Goal: Task Accomplishment & Management: Complete application form

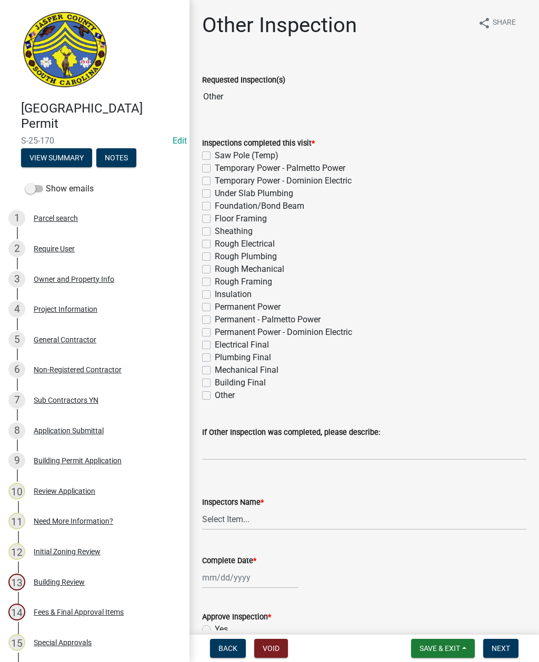
click at [215, 305] on label "Permanent Power" at bounding box center [248, 307] width 66 height 13
click at [215, 305] on input "Permanent Power" at bounding box center [218, 304] width 7 height 7
checkbox input "true"
checkbox input "false"
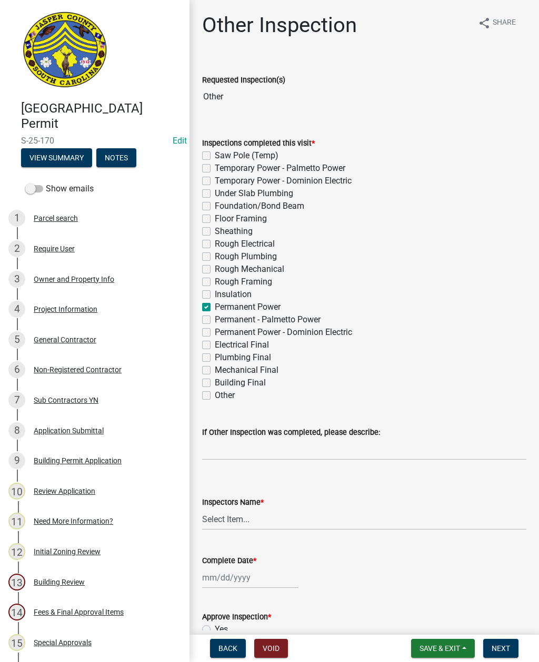
checkbox input "false"
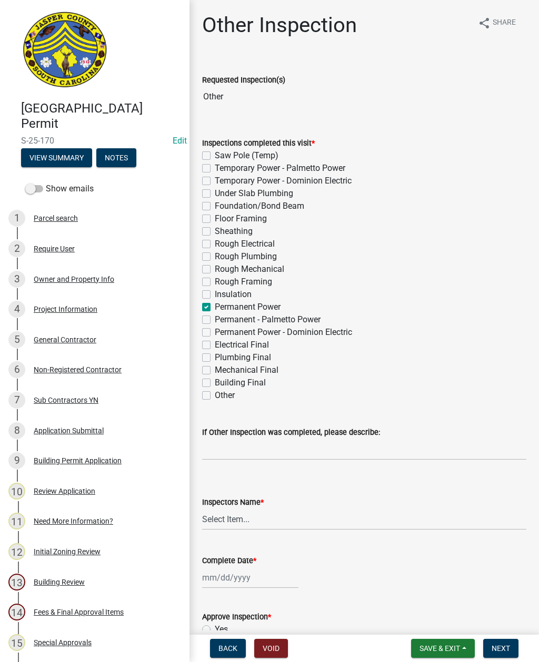
checkbox input "false"
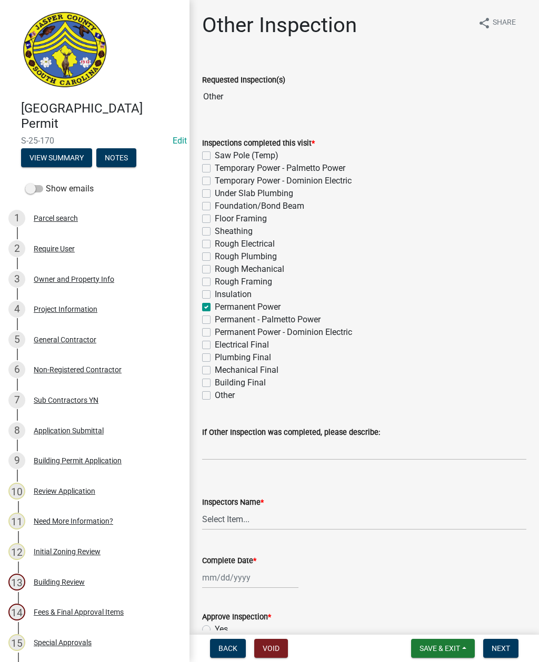
checkbox input "true"
checkbox input "false"
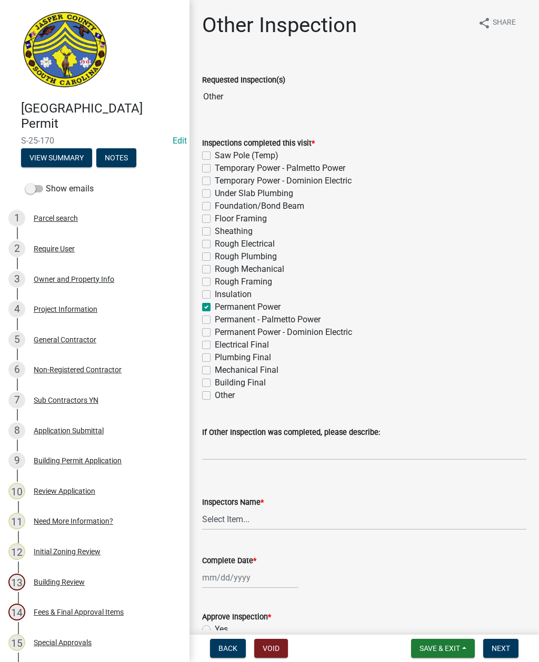
checkbox input "false"
click at [236, 516] on select "Select Item... [EMAIL_ADDRESS][DOMAIN_NAME] ([PERSON_NAME] ) rcampbell ([PERSON…" at bounding box center [364, 520] width 324 height 22
select select "2d9ba1e5-2fdd-4b15-98d0-073dcbeb5880"
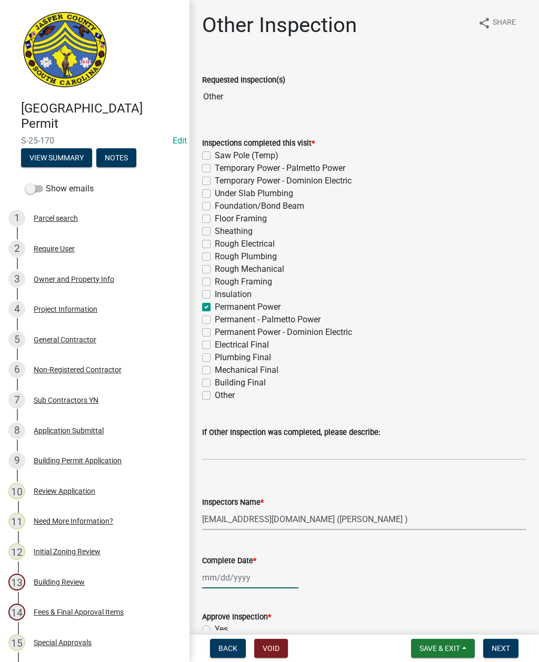
click at [250, 572] on div at bounding box center [250, 578] width 96 height 22
select select "8"
select select "2025"
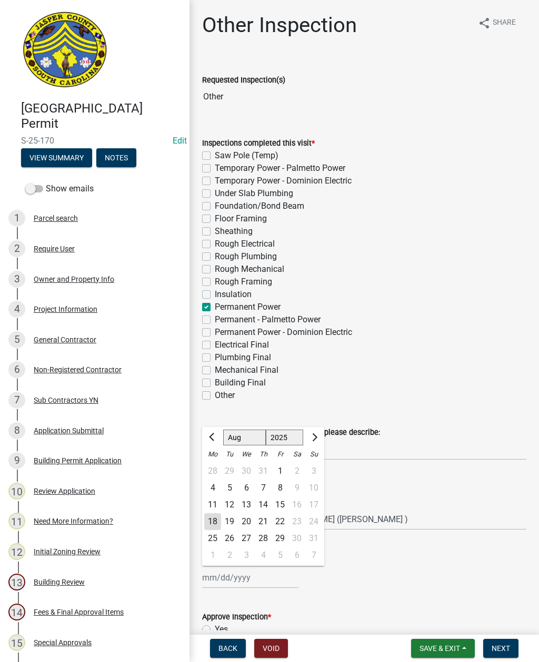
click at [210, 524] on div "18" at bounding box center [212, 521] width 17 height 17
type input "[DATE]"
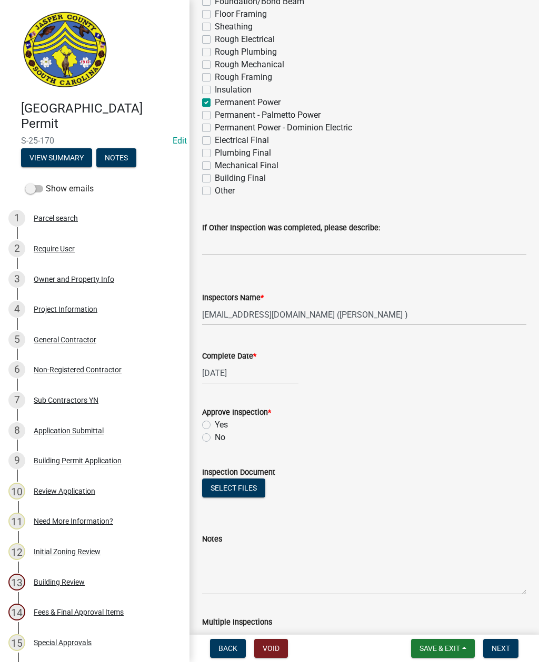
scroll to position [203, 0]
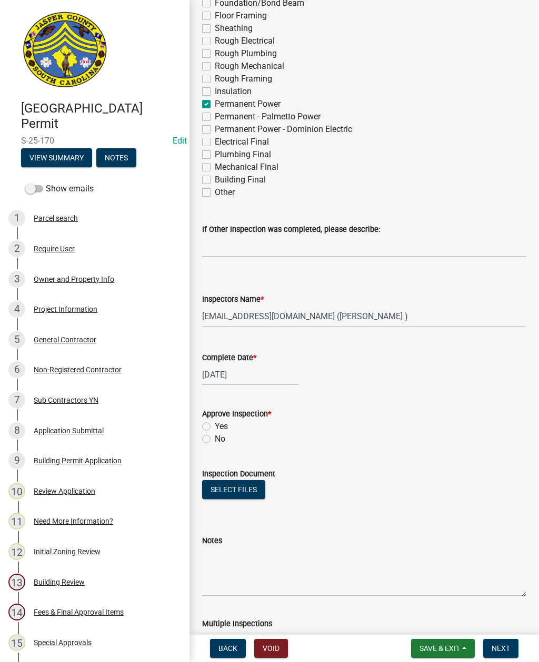
click at [215, 430] on label "Yes" at bounding box center [221, 426] width 13 height 13
click at [215, 427] on input "Yes" at bounding box center [218, 423] width 7 height 7
radio input "true"
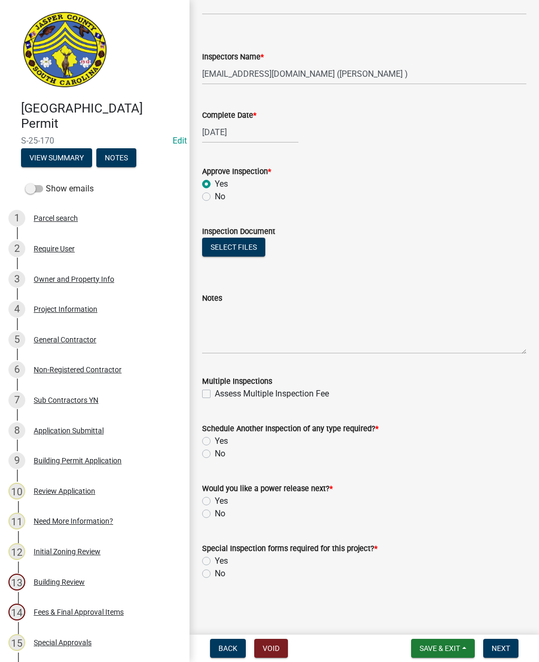
scroll to position [446, 0]
click at [215, 451] on label "No" at bounding box center [220, 454] width 11 height 13
click at [215, 451] on input "No" at bounding box center [218, 451] width 7 height 7
radio input "true"
click at [209, 493] on div "Would you like a power release next? *" at bounding box center [364, 488] width 324 height 13
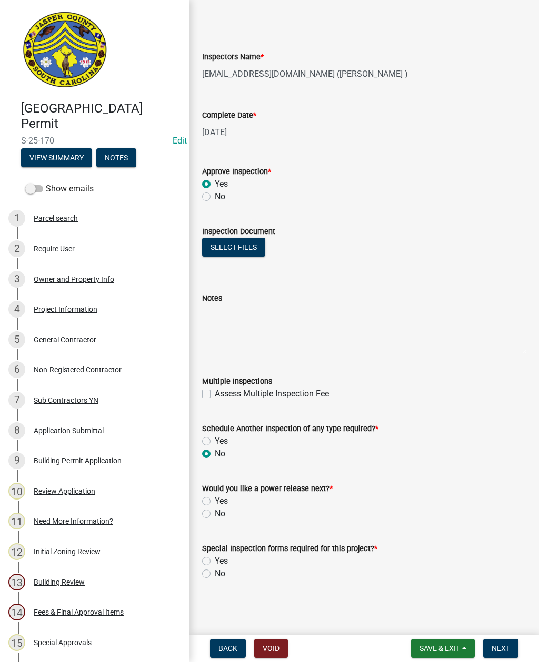
click at [215, 501] on label "Yes" at bounding box center [221, 501] width 13 height 13
click at [215, 501] on input "Yes" at bounding box center [218, 498] width 7 height 7
radio input "true"
click at [215, 571] on label "No" at bounding box center [220, 574] width 11 height 13
click at [215, 571] on input "No" at bounding box center [218, 571] width 7 height 7
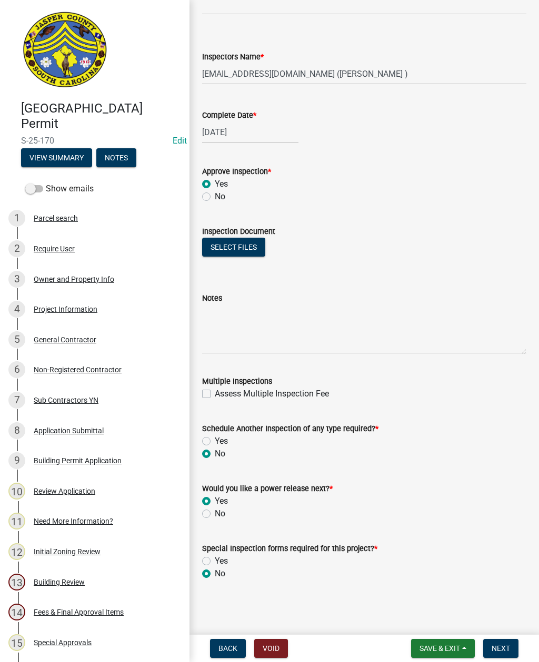
radio input "true"
click at [508, 644] on span "Next" at bounding box center [500, 648] width 18 height 8
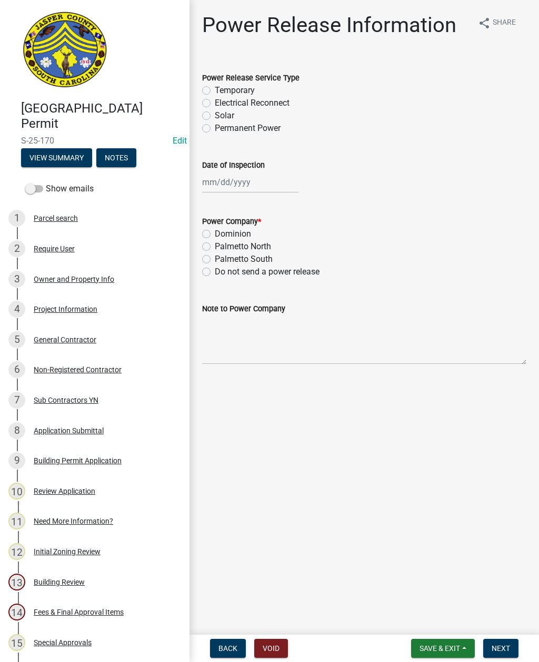
click at [215, 101] on label "Electrical Reconnect" at bounding box center [252, 103] width 75 height 13
click at [215, 101] on input "Electrical Reconnect" at bounding box center [218, 100] width 7 height 7
radio input "true"
click at [237, 176] on div at bounding box center [250, 182] width 96 height 22
select select "8"
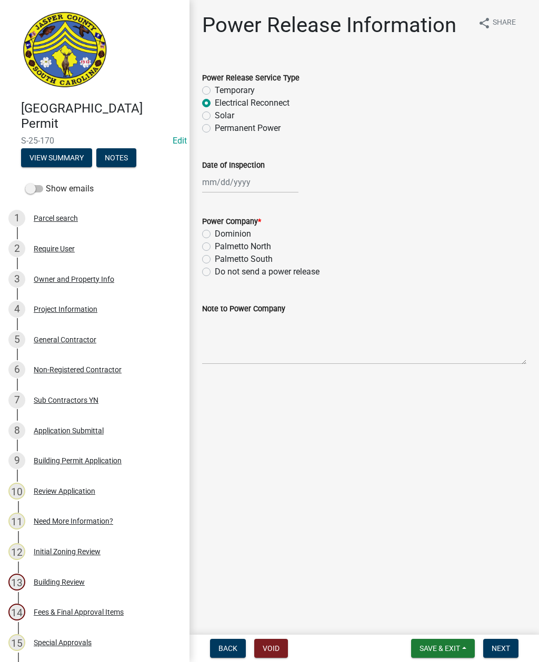
select select "2025"
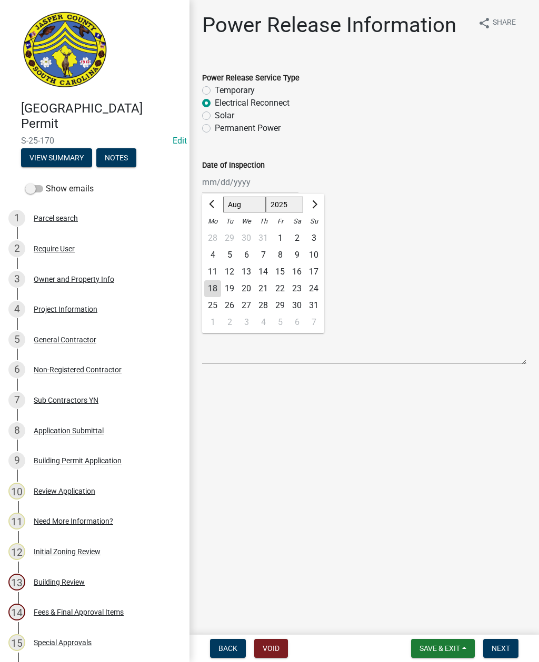
click at [213, 283] on div "18" at bounding box center [212, 288] width 17 height 17
type input "[DATE]"
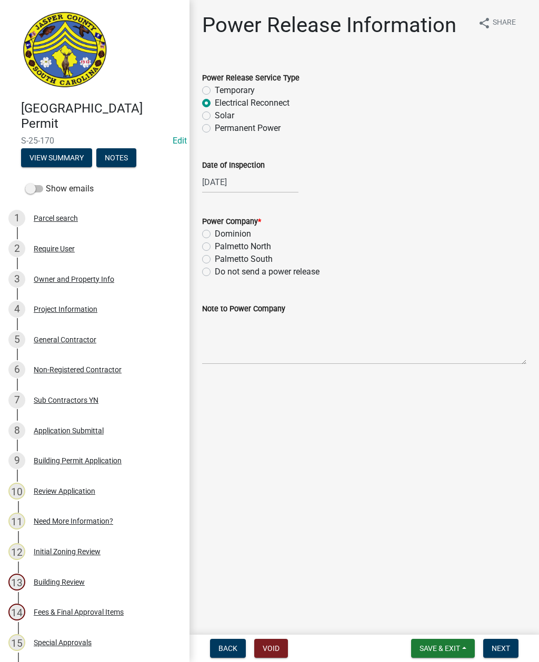
click at [215, 245] on label "Palmetto North" at bounding box center [243, 246] width 56 height 13
click at [215, 245] on input "Palmetto North" at bounding box center [218, 243] width 7 height 7
radio input "true"
click at [257, 346] on textarea "Note to Power Company" at bounding box center [364, 339] width 324 height 49
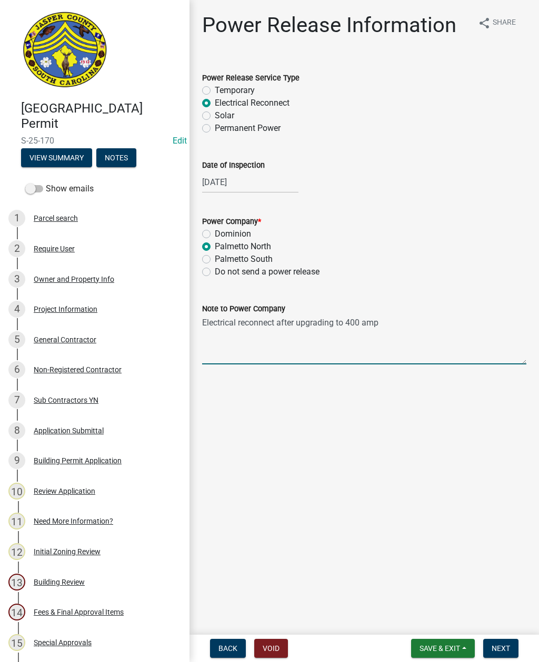
type textarea "Electrical reconnect after upgrading to 400 amp service"
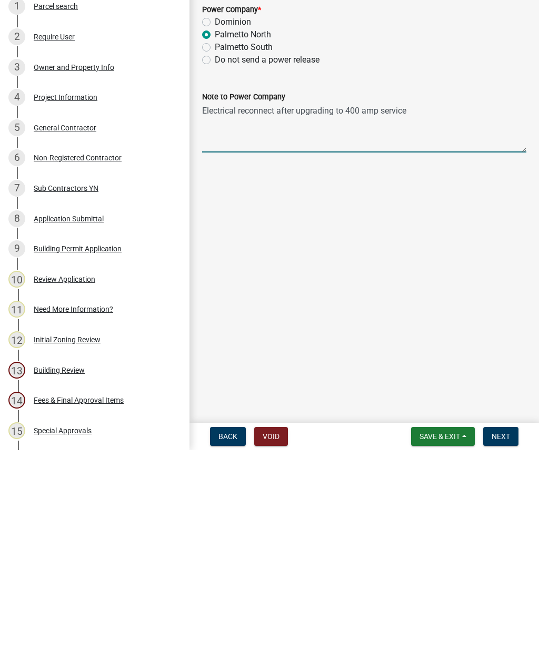
click at [501, 639] on button "Next" at bounding box center [500, 648] width 35 height 19
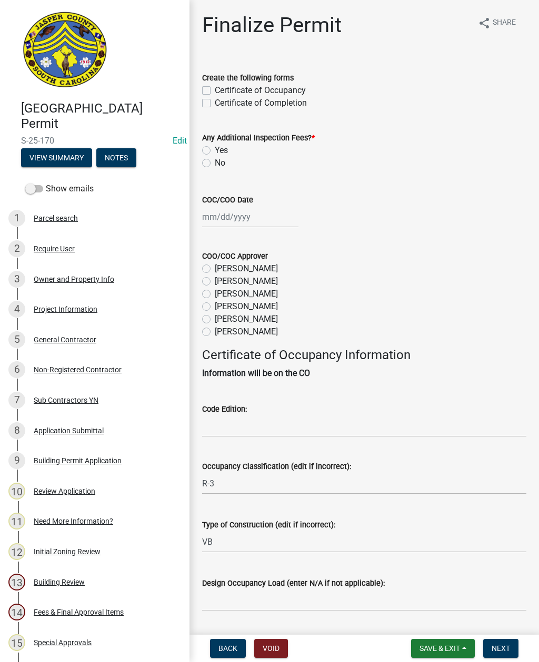
click at [215, 106] on label "Certificate of Completion" at bounding box center [261, 103] width 92 height 13
click at [215, 104] on input "Certificate of Completion" at bounding box center [218, 100] width 7 height 7
checkbox input "true"
checkbox input "false"
checkbox input "true"
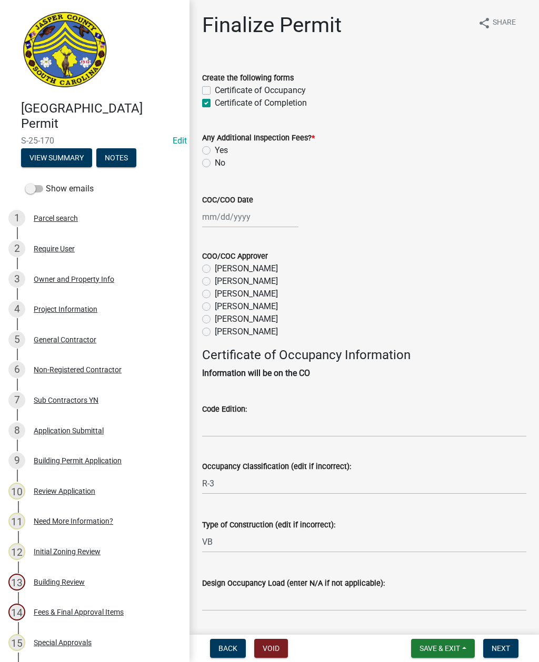
click at [215, 166] on label "No" at bounding box center [220, 163] width 11 height 13
click at [215, 164] on input "No" at bounding box center [218, 160] width 7 height 7
radio input "true"
click at [235, 219] on div at bounding box center [250, 217] width 96 height 22
select select "8"
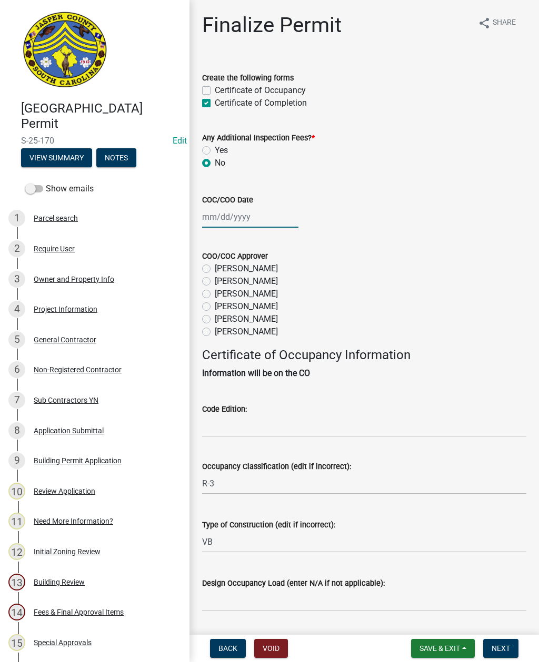
select select "2025"
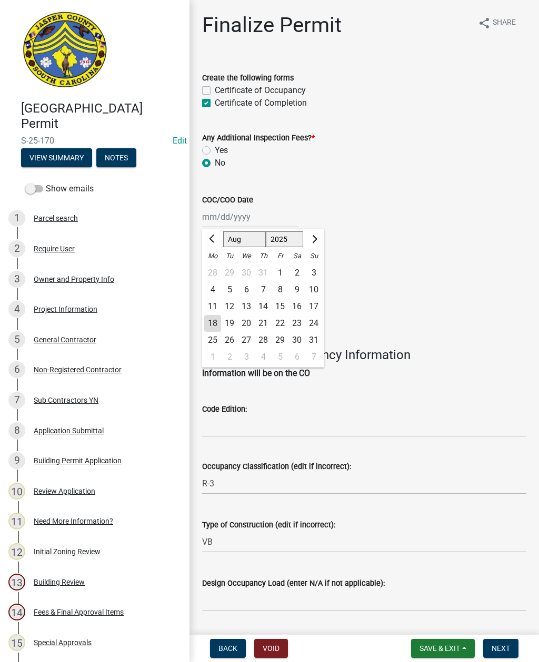
click at [219, 322] on div "18" at bounding box center [212, 323] width 17 height 17
type input "[DATE]"
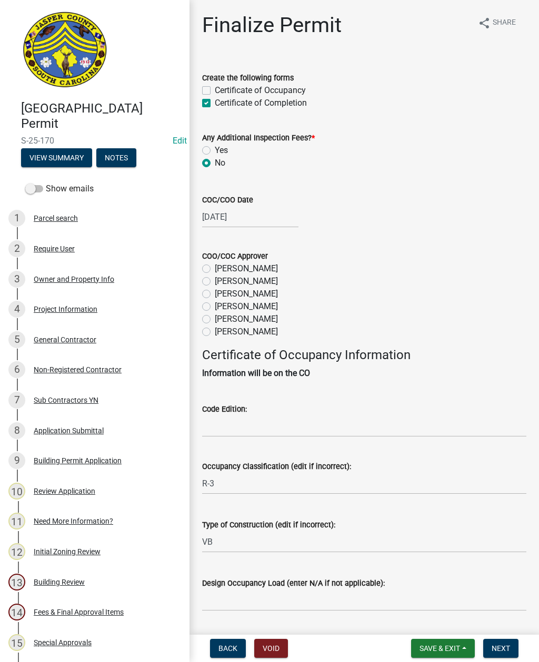
click at [215, 321] on label "[PERSON_NAME]" at bounding box center [246, 319] width 63 height 13
click at [215, 320] on input "[PERSON_NAME]" at bounding box center [218, 316] width 7 height 7
radio input "true"
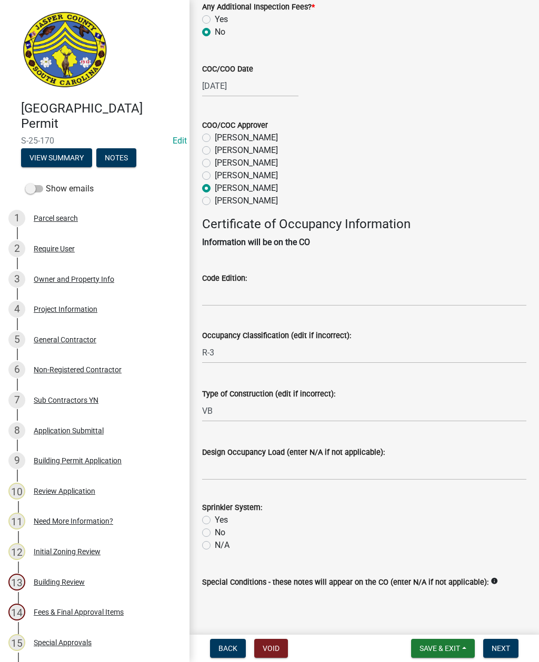
scroll to position [133, 0]
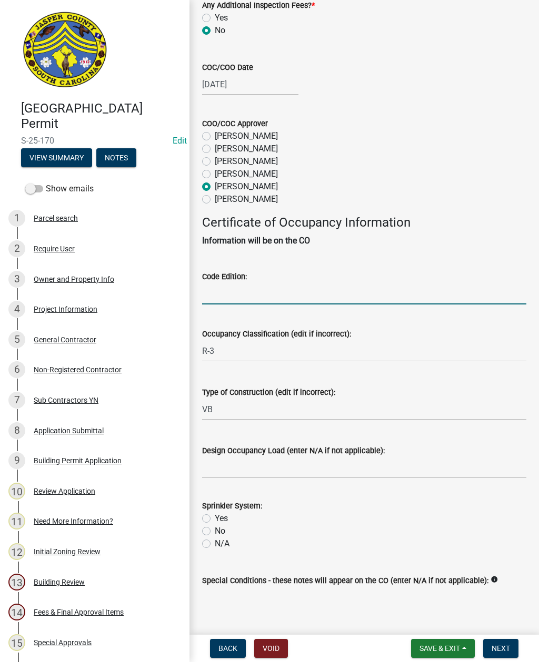
click at [310, 298] on input "Code Edition:" at bounding box center [364, 294] width 324 height 22
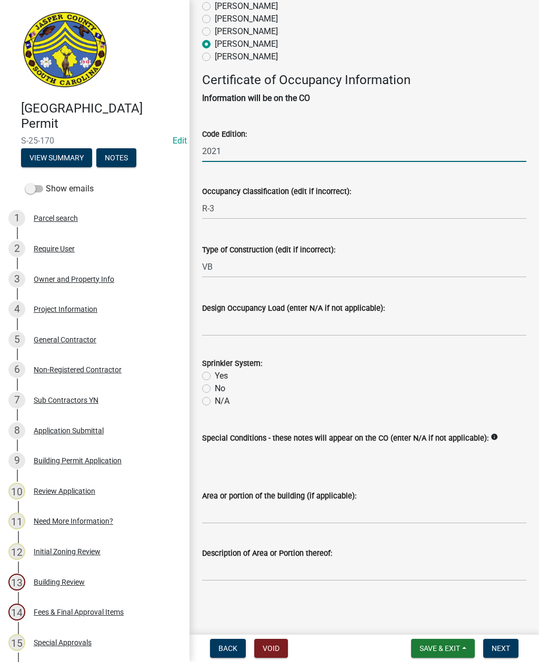
scroll to position [287, 0]
type input "2021"
click at [314, 321] on input "Design Occupancy Load (enter N/A if not applicable):" at bounding box center [364, 326] width 324 height 22
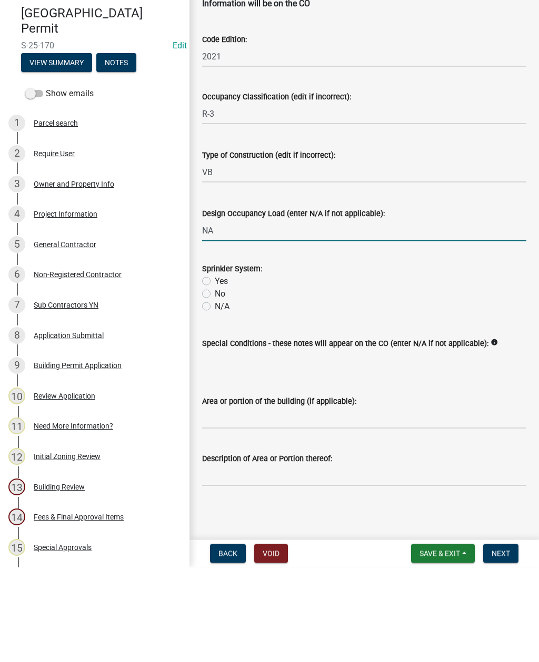
type input "NA"
click at [215, 395] on label "N/A" at bounding box center [222, 401] width 15 height 13
click at [215, 395] on input "N/A" at bounding box center [218, 398] width 7 height 7
radio input "true"
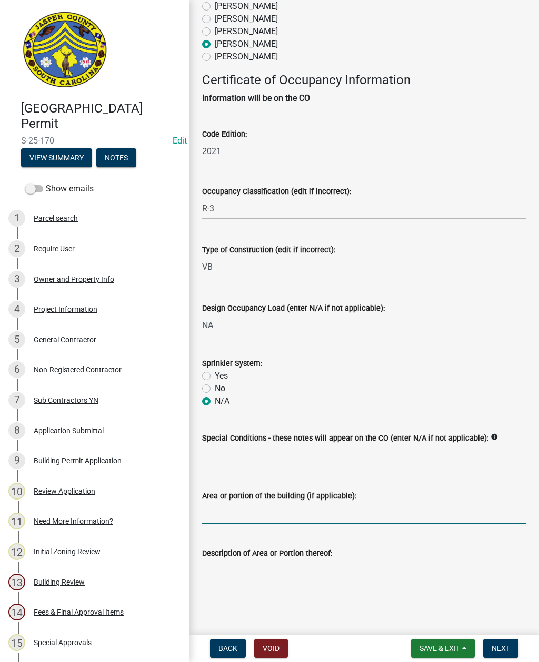
click at [353, 511] on input "Area or portion of the building (if applicable):" at bounding box center [364, 513] width 324 height 22
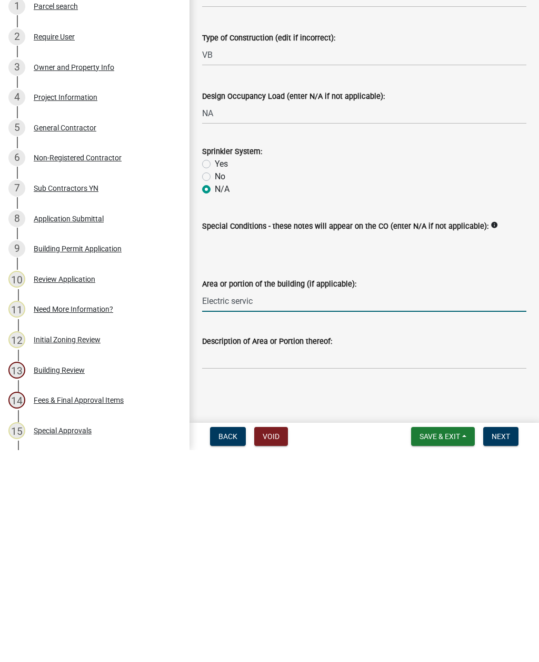
type input "Electric service"
click at [509, 644] on span "Next" at bounding box center [500, 648] width 18 height 8
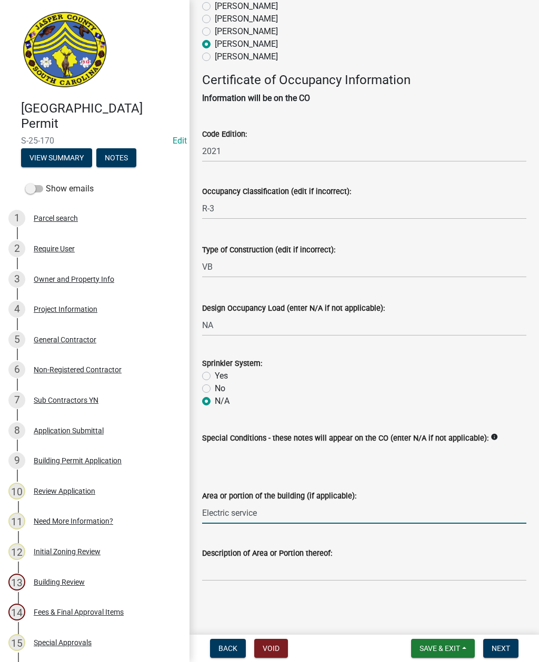
scroll to position [0, 0]
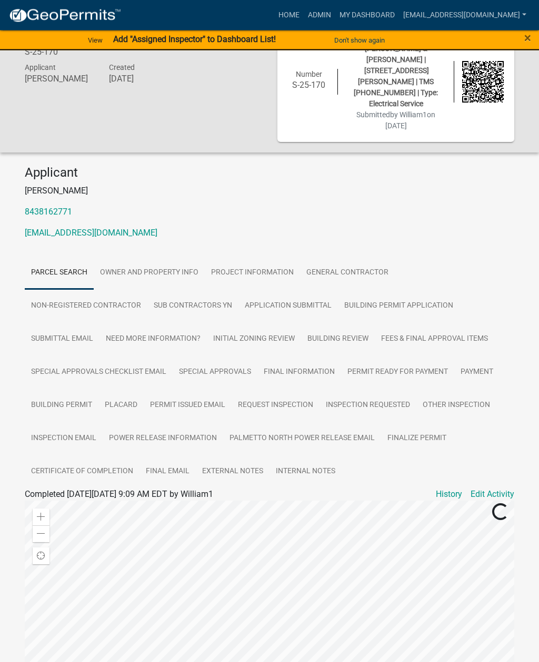
scroll to position [39, 0]
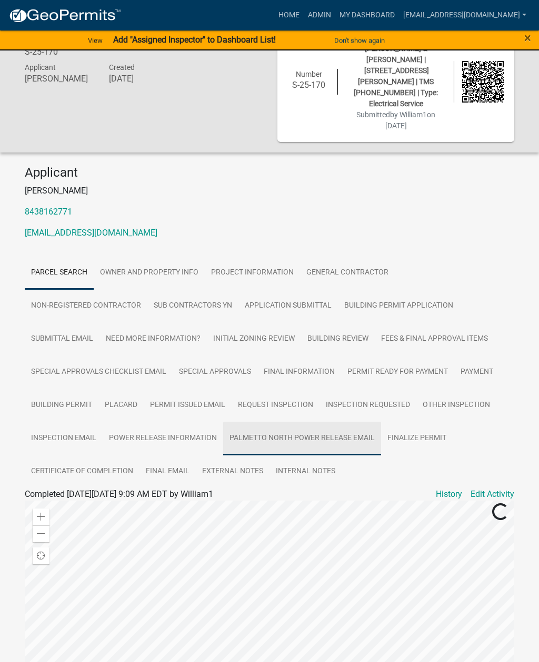
click at [285, 422] on link "Palmetto North Power Release Email" at bounding box center [302, 439] width 158 height 34
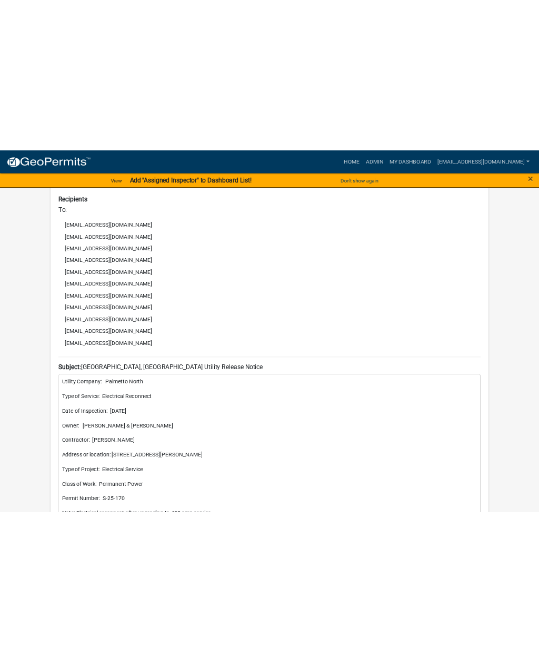
scroll to position [536, 0]
